Goal: Contribute content: Contribute content

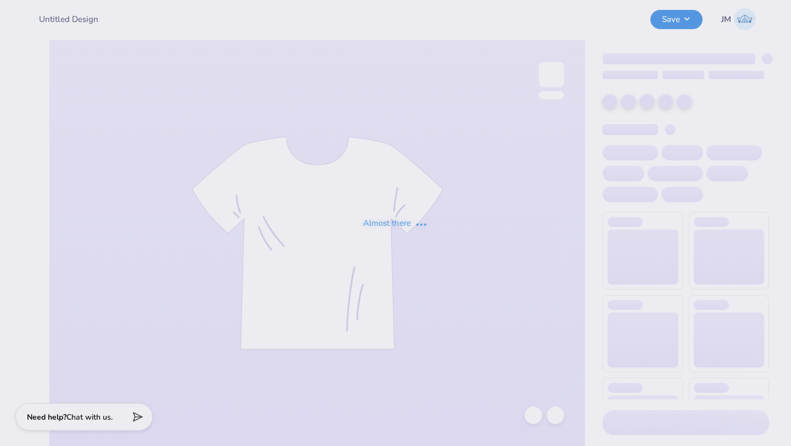
type input "SAE Fall Rush"
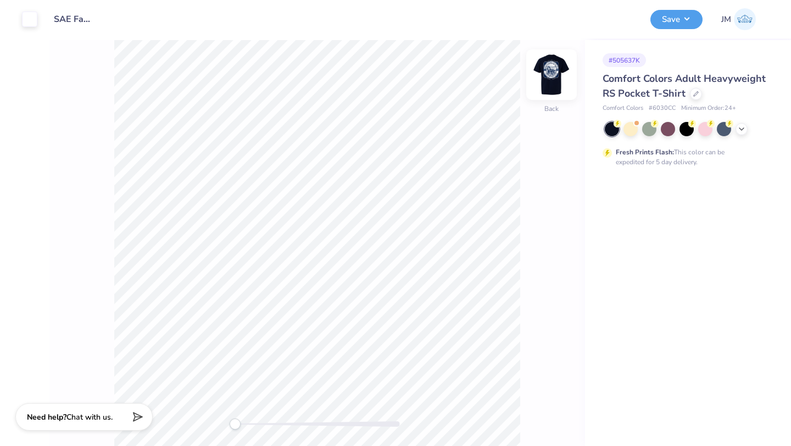
click at [555, 73] on img at bounding box center [551, 75] width 44 height 44
click at [743, 131] on icon at bounding box center [741, 128] width 9 height 9
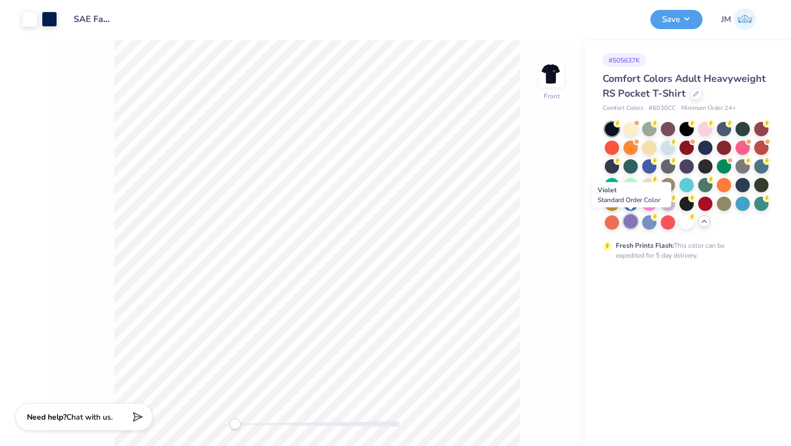
click at [632, 220] on div at bounding box center [630, 221] width 14 height 14
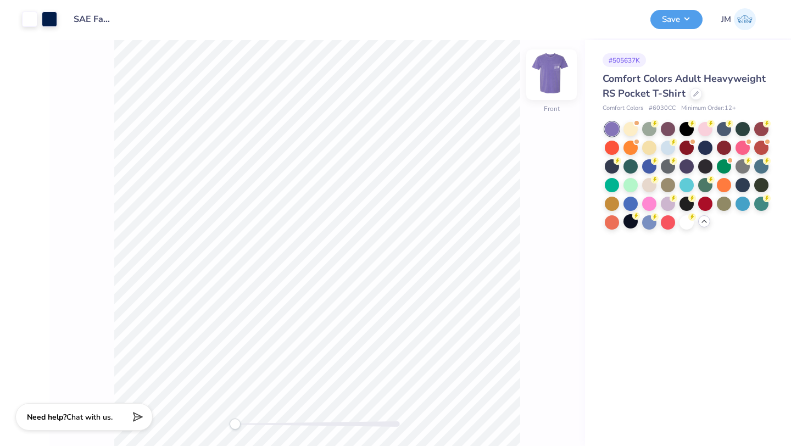
click at [552, 73] on img at bounding box center [551, 75] width 44 height 44
click at [554, 85] on img at bounding box center [551, 75] width 44 height 44
click at [626, 130] on div at bounding box center [630, 128] width 14 height 14
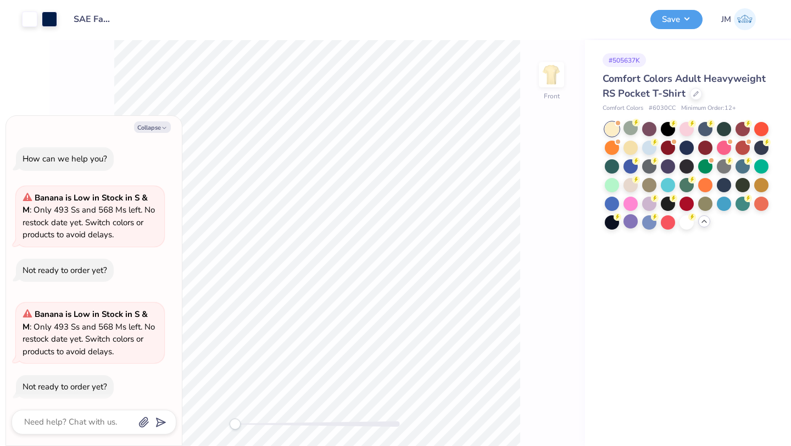
scroll to position [8, 0]
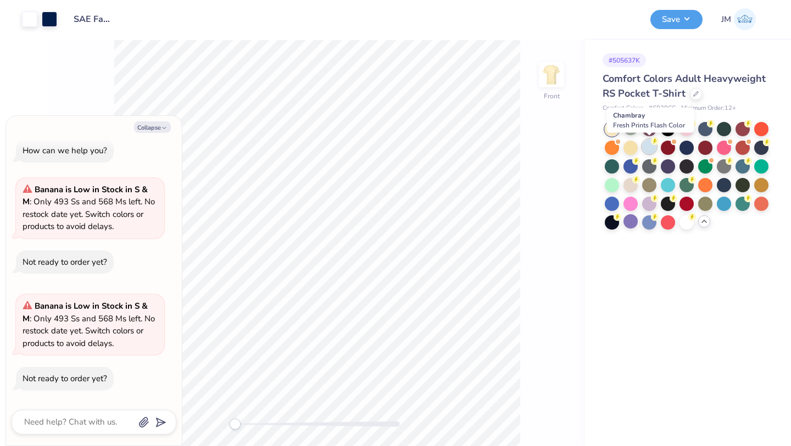
click at [650, 147] on div at bounding box center [649, 146] width 14 height 14
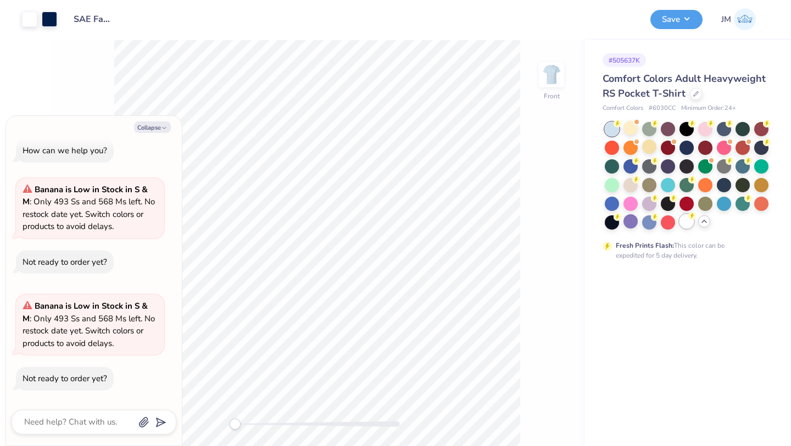
click at [687, 222] on div at bounding box center [686, 221] width 14 height 14
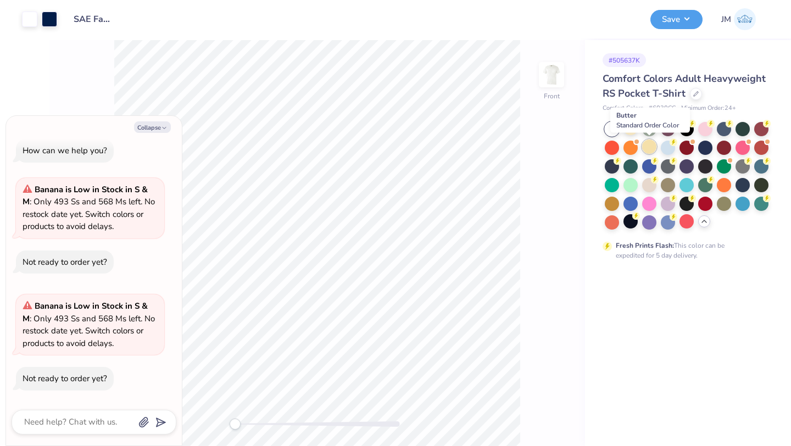
click at [649, 146] on div at bounding box center [649, 146] width 14 height 14
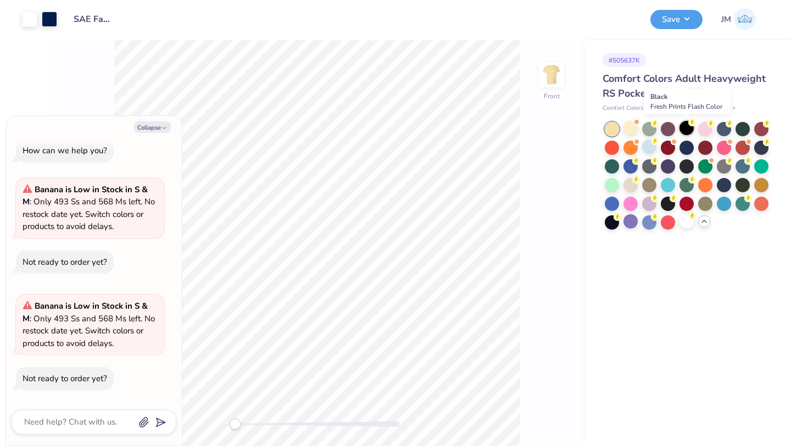
click at [690, 131] on div at bounding box center [686, 128] width 14 height 14
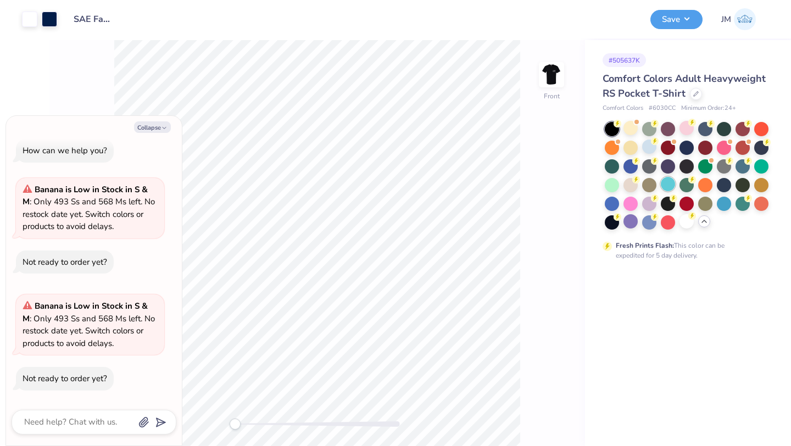
click at [672, 184] on div at bounding box center [668, 184] width 14 height 14
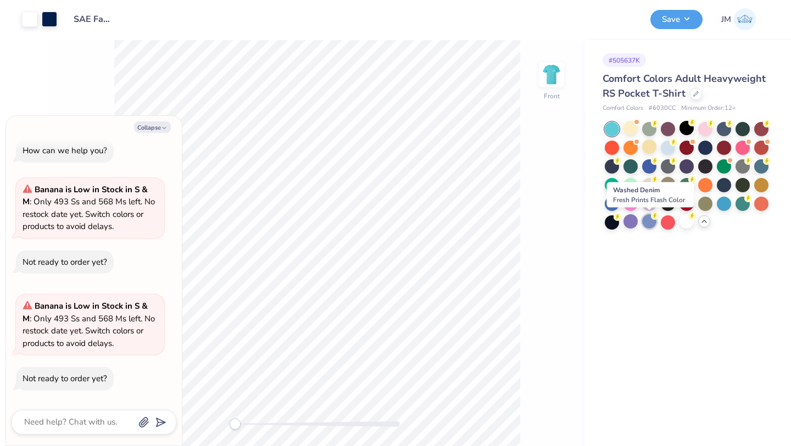
click at [654, 222] on div at bounding box center [649, 221] width 14 height 14
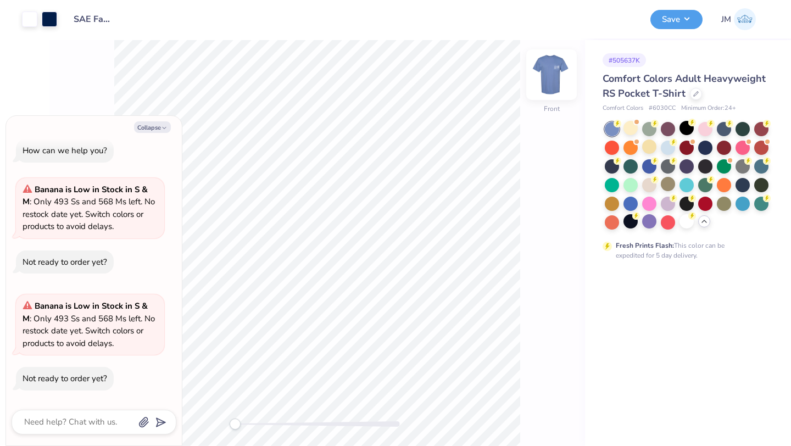
click at [555, 71] on img at bounding box center [551, 75] width 44 height 44
type textarea "x"
